Goal: Communication & Community: Connect with others

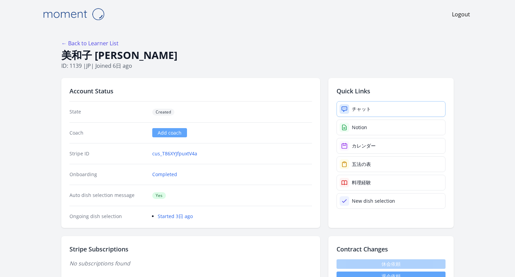
click at [332, 108] on link "チャット" at bounding box center [391, 109] width 109 height 16
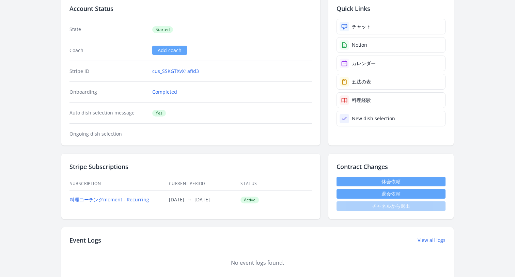
scroll to position [41, 0]
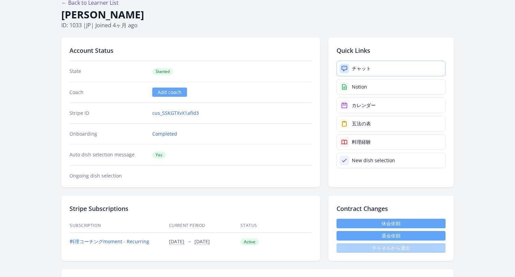
click at [366, 65] on div "チャット" at bounding box center [361, 68] width 19 height 7
